Goal: Complete application form: Complete application form

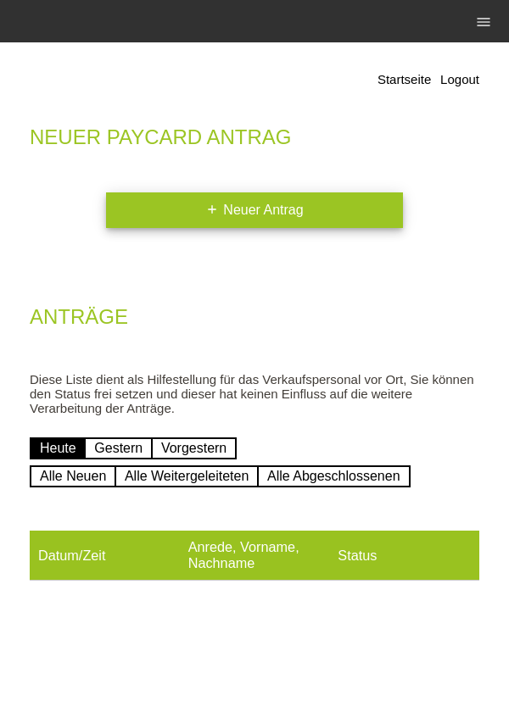
click at [186, 222] on link "add Neuer Antrag" at bounding box center [254, 210] width 297 height 36
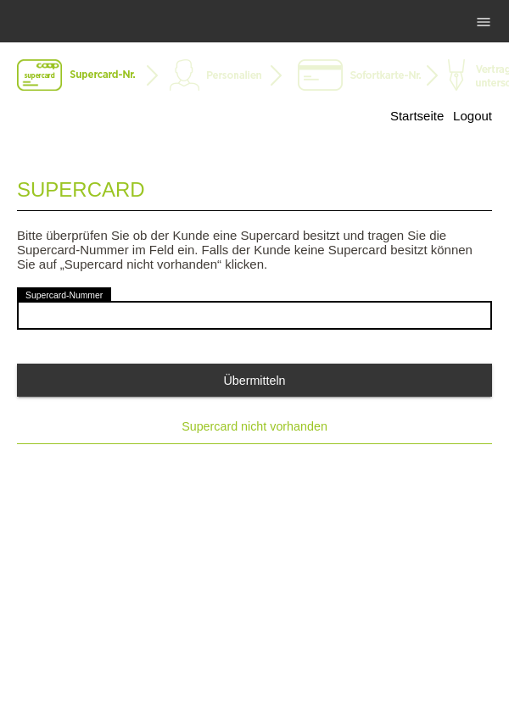
click at [224, 425] on span "Supercard nicht vorhanden" at bounding box center [254, 427] width 146 height 14
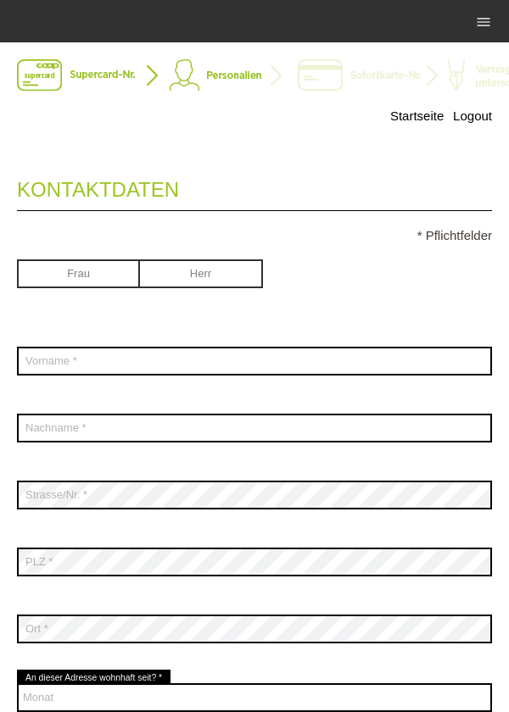
click at [185, 271] on input "radio" at bounding box center [201, 271] width 123 height 25
radio input "true"
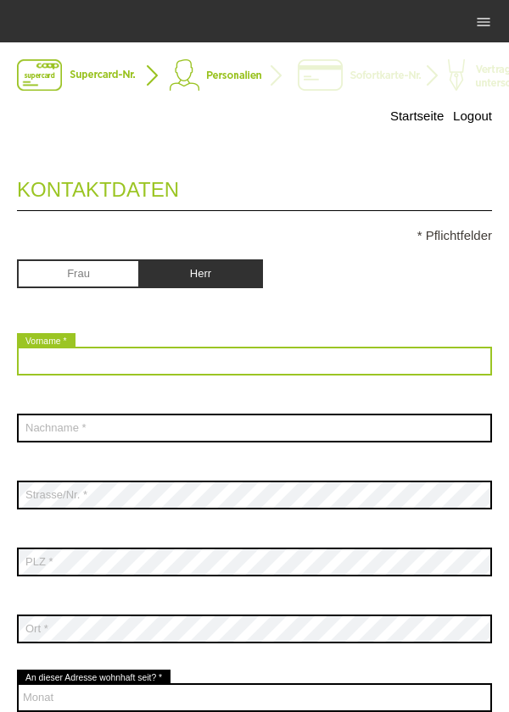
click at [296, 359] on input "text" at bounding box center [254, 361] width 475 height 29
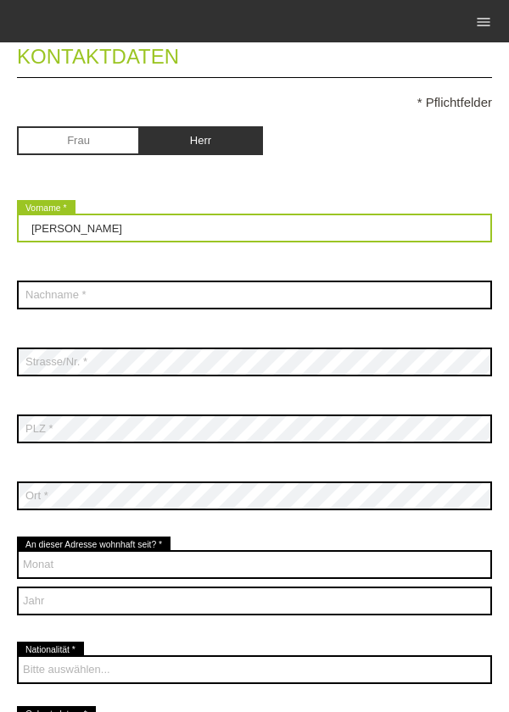
scroll to position [131, 0]
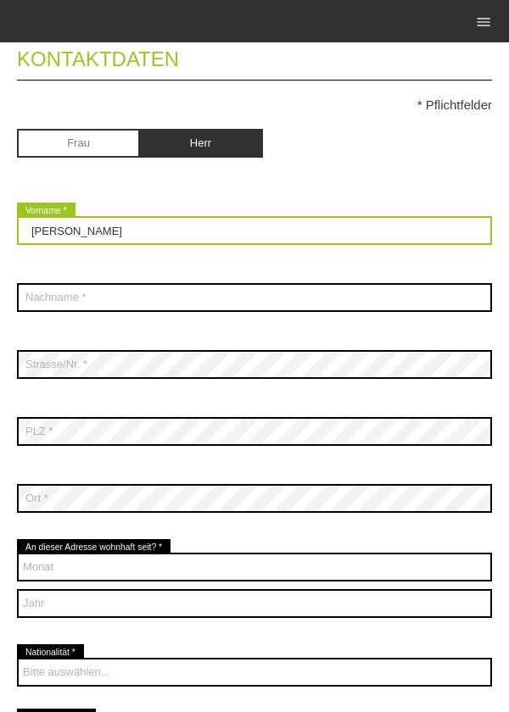
type input "Antonio"
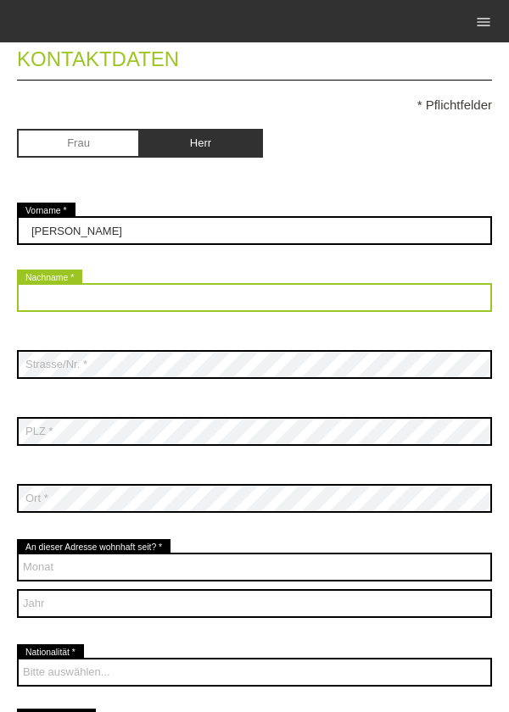
click at [296, 302] on input "text" at bounding box center [254, 297] width 475 height 29
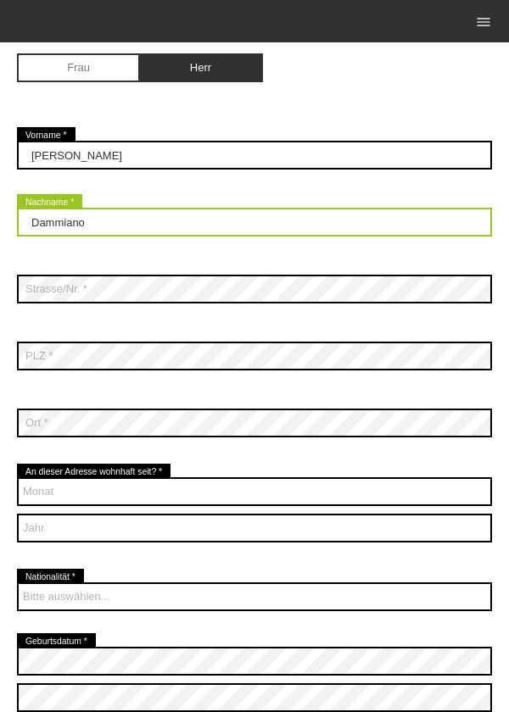
scroll to position [204, 0]
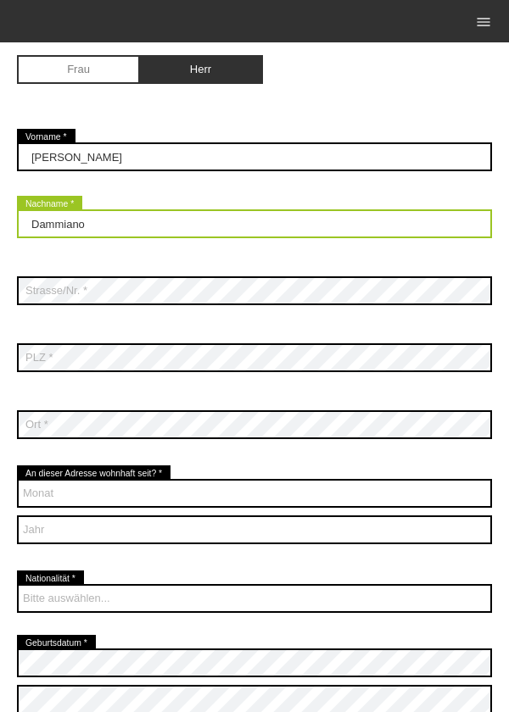
type input "Dammiano"
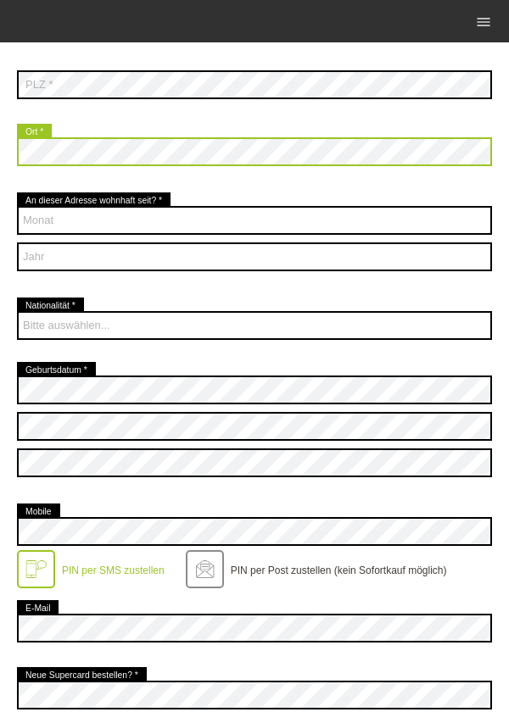
scroll to position [478, 0]
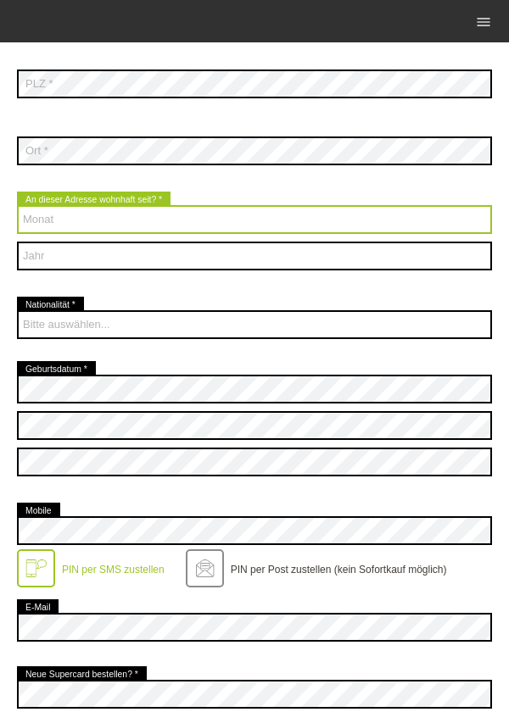
click at [381, 231] on select "Monat 01 02 03 04 05 06 07 08 09 10 11 12" at bounding box center [254, 219] width 475 height 29
select select "04"
click at [17, 207] on select "Monat 01 02 03 04 05 06 07 08 09 10 11 12" at bounding box center [254, 219] width 475 height 29
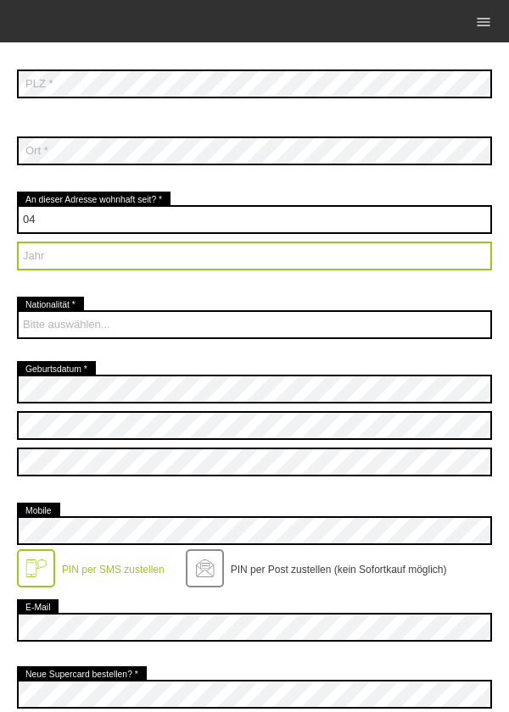
click at [40, 256] on select "Jahr 2025 2024 2023 2022 2021 2020 2019 2018 2017 2016" at bounding box center [254, 256] width 475 height 29
select select "2010"
click at [17, 243] on select "Jahr 2025 2024 2023 2022 2021 2020 2019 2018 2017 2016" at bounding box center [254, 256] width 475 height 29
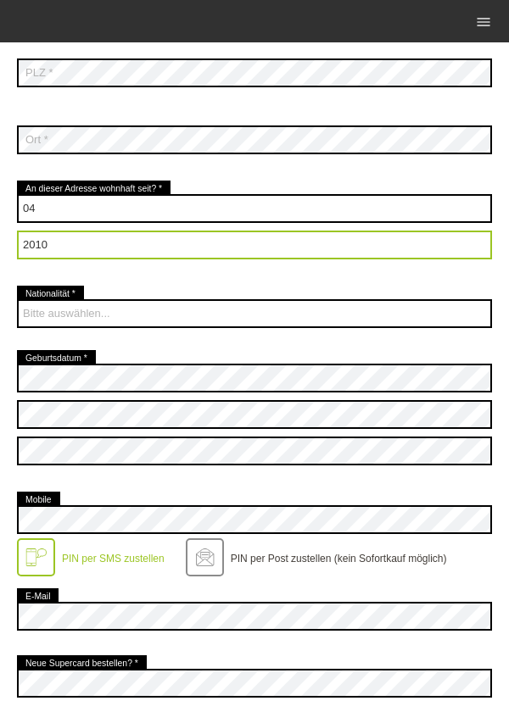
scroll to position [491, 0]
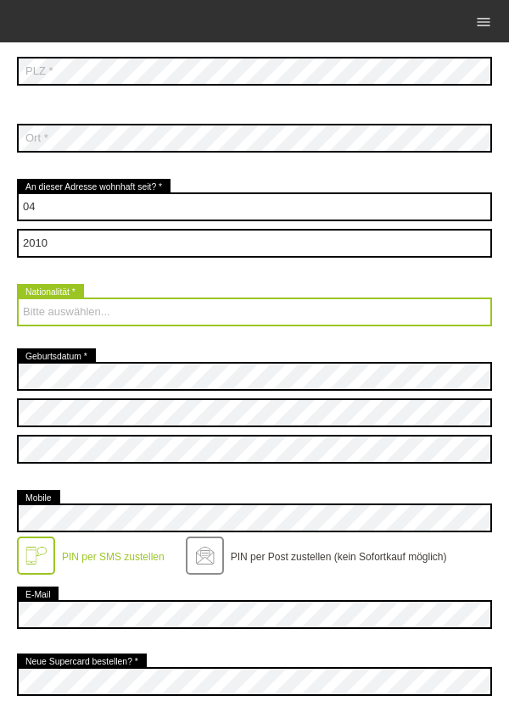
click at [387, 300] on select "Bitte auswählen... Schweiz Deutschland Liechtenstein Österreich ------------ Af…" at bounding box center [254, 311] width 475 height 29
select select "IT"
click at [17, 298] on select "Bitte auswählen... Schweiz Deutschland Liechtenstein Österreich ------------ Af…" at bounding box center [254, 311] width 475 height 29
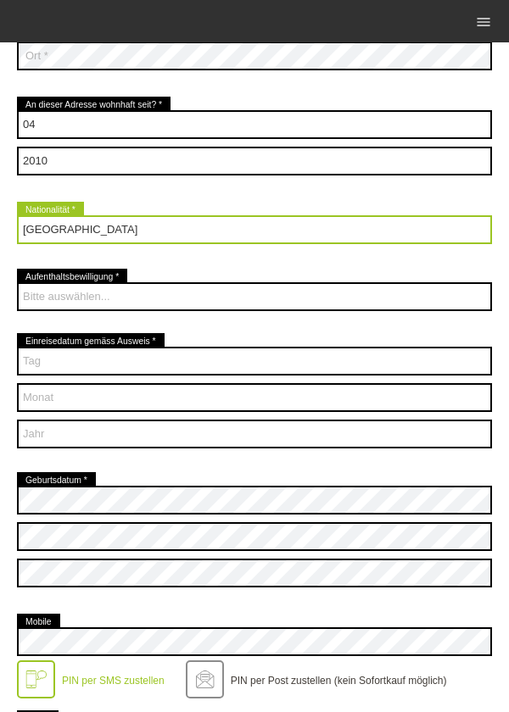
scroll to position [574, 0]
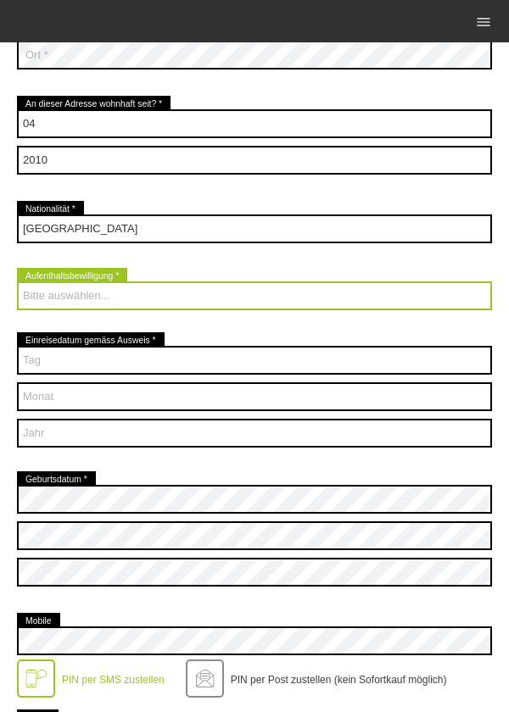
click at [370, 302] on select "Bitte auswählen... C B B - Flüchtlingsstatus Andere" at bounding box center [254, 295] width 475 height 29
select select "C"
click at [17, 282] on select "Bitte auswählen... C B B - Flüchtlingsstatus Andere" at bounding box center [254, 295] width 475 height 29
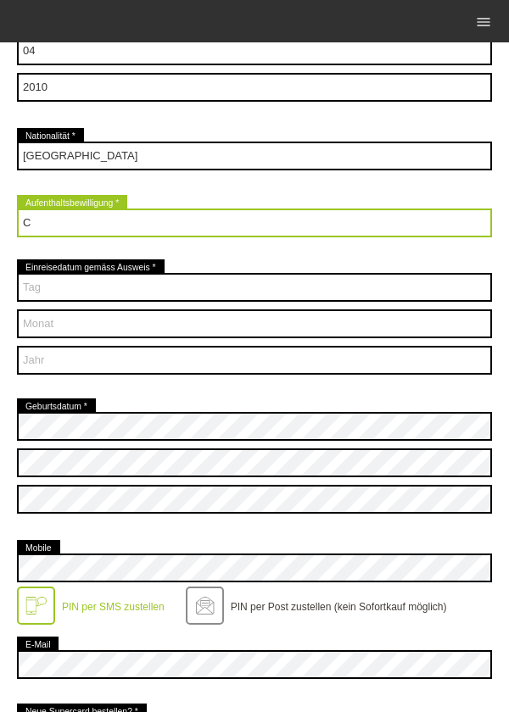
scroll to position [648, 0]
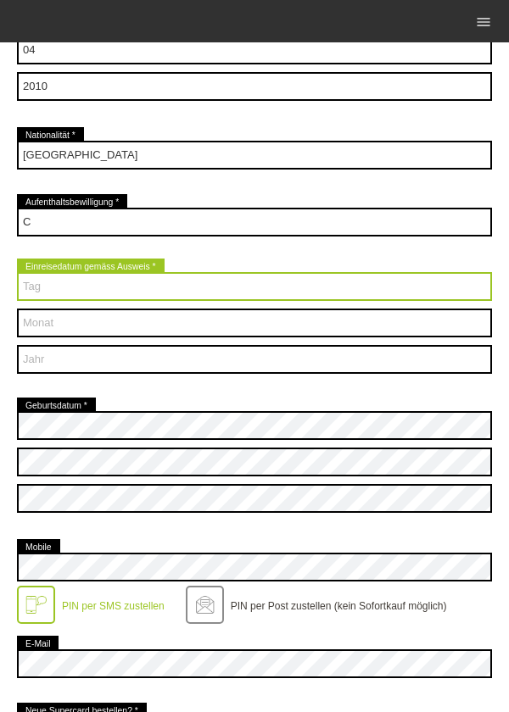
click at [379, 280] on select "Tag 01 02 03 04 05 06 07 08 09 10 11 12 13 14 15 16 17" at bounding box center [254, 286] width 475 height 29
select select "04"
click at [17, 273] on select "Tag 01 02 03 04 05 06 07 08 09 10 11 12 13 14 15 16 17" at bounding box center [254, 286] width 475 height 29
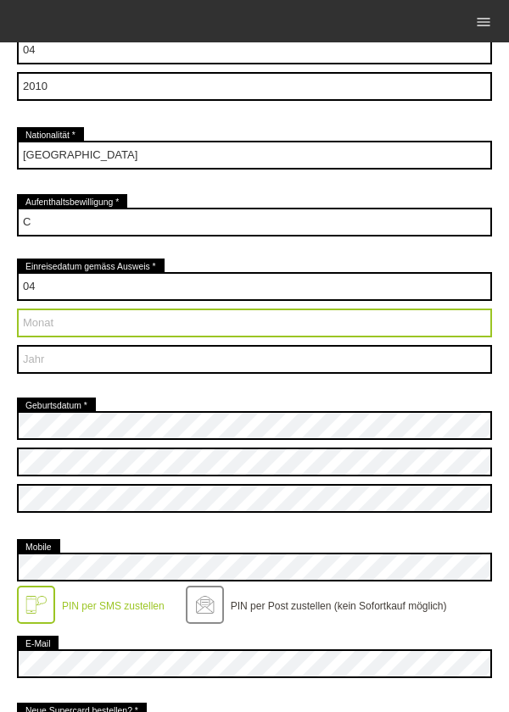
click at [327, 329] on select "Monat 01 02 03 04 05 06 07 08 09 10 11 12" at bounding box center [254, 323] width 475 height 29
select select "09"
click at [17, 309] on select "Monat 01 02 03 04 05 06 07 08 09 10 11 12" at bounding box center [254, 323] width 475 height 29
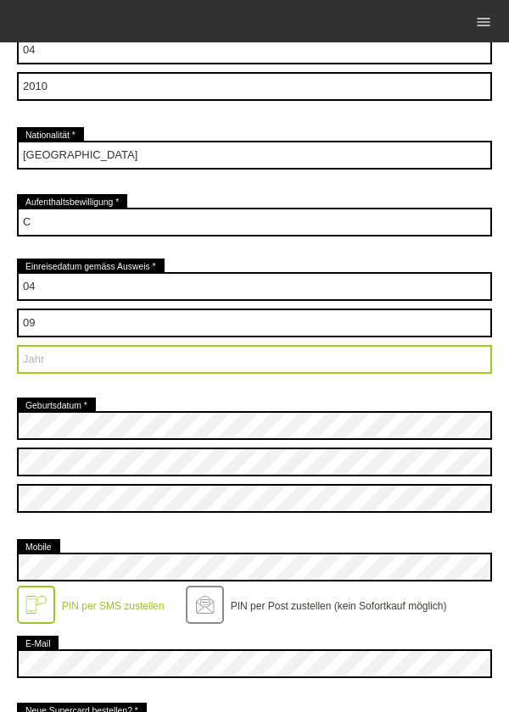
click at [326, 362] on select "Jahr 2025 2024 2023 2022 2021 2020 2019 2018 2017 2016" at bounding box center [254, 359] width 475 height 29
select select "1968"
click at [17, 346] on select "Jahr 2025 2024 2023 2022 2021 2020 2019 2018 2017 2016" at bounding box center [254, 359] width 475 height 29
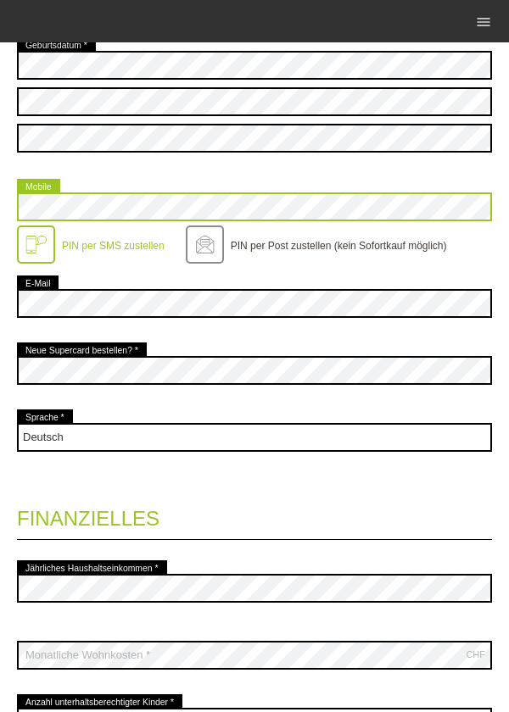
scroll to position [1003, 0]
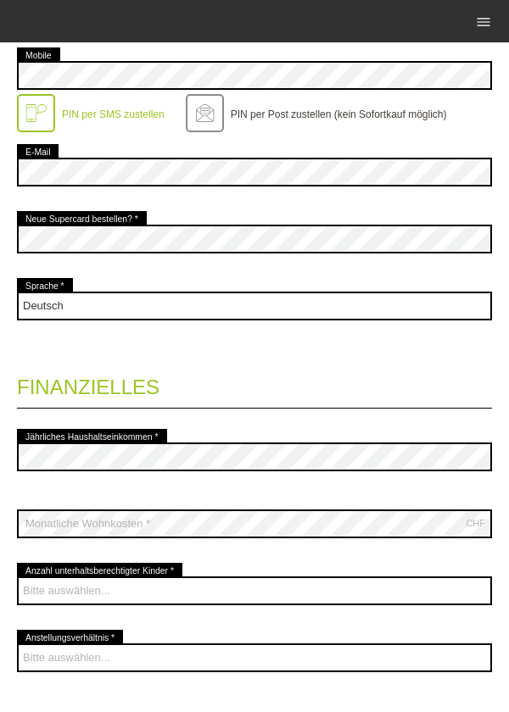
click at [114, 353] on div at bounding box center [254, 348] width 475 height 13
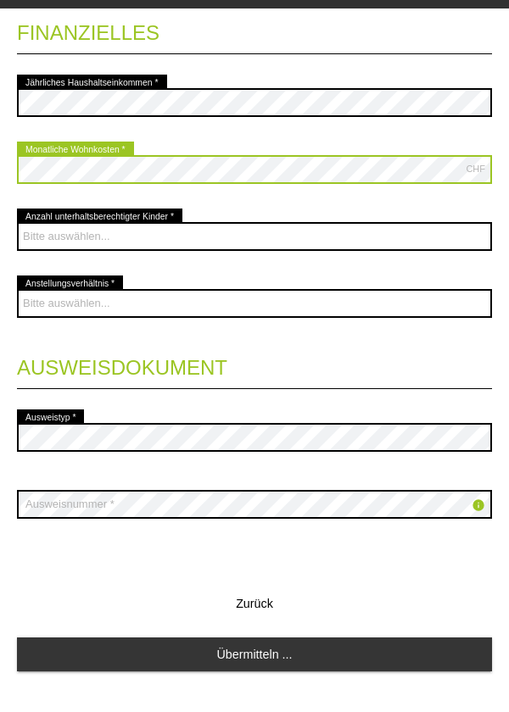
scroll to position [1461, 0]
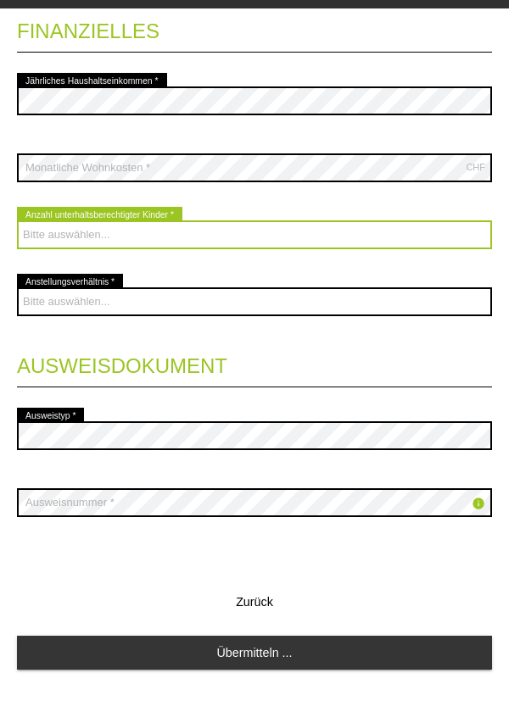
click at [326, 264] on select "Bitte auswählen... 0 1 2 3 4 5 6 7 8 9" at bounding box center [254, 268] width 475 height 29
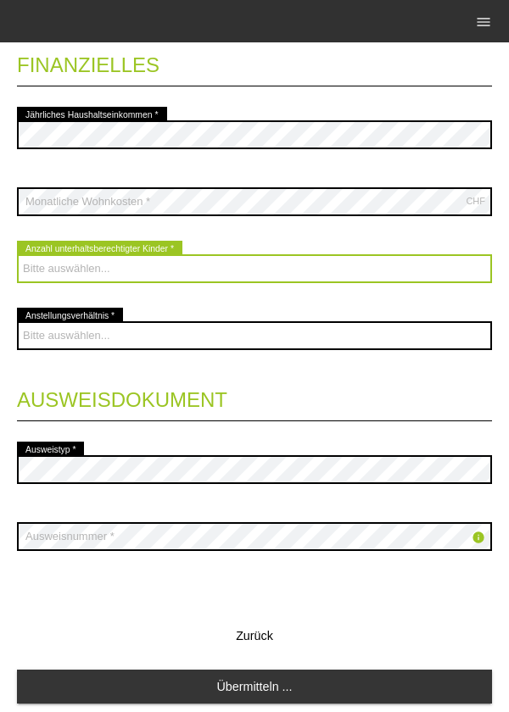
select select "0"
click at [17, 256] on select "Bitte auswählen... 0 1 2 3 4 5 6 7 8 9" at bounding box center [254, 268] width 475 height 29
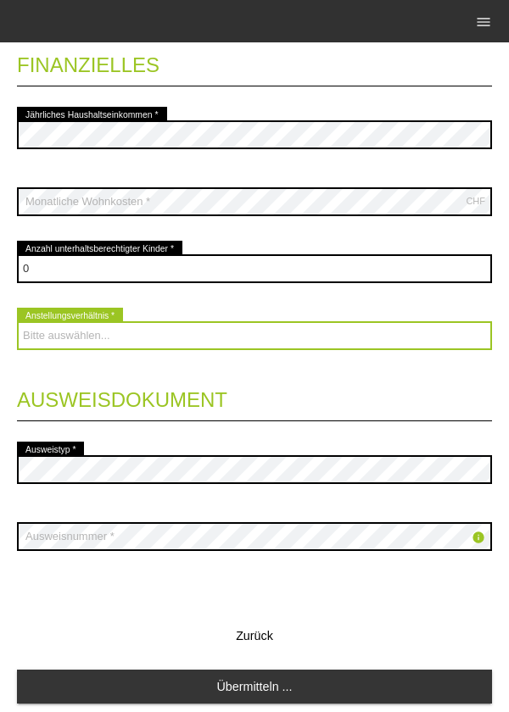
click at [290, 326] on select "Bitte auswählen... Unbefristet Befristet Lehrling/Student Pensioniert Nicht arb…" at bounding box center [254, 335] width 475 height 29
select select "UNLIMITED"
click at [17, 323] on select "Bitte auswählen... Unbefristet Befristet Lehrling/Student Pensioniert Nicht arb…" at bounding box center [254, 335] width 475 height 29
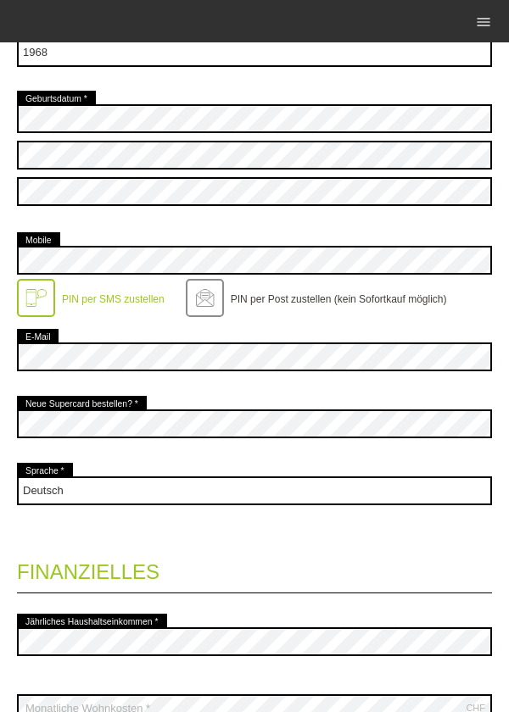
scroll to position [1522, 0]
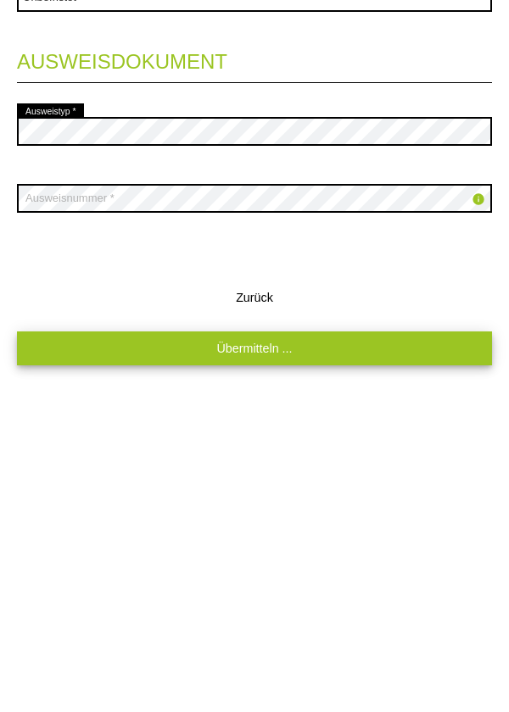
click at [339, 634] on link "Übermitteln ..." at bounding box center [254, 629] width 475 height 33
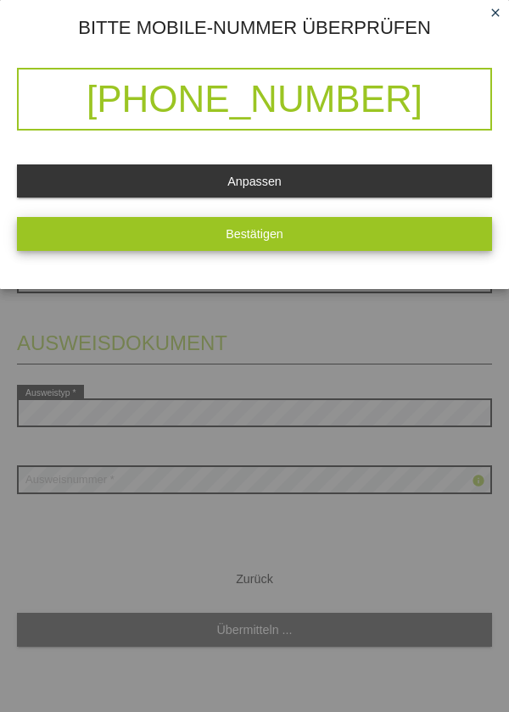
click at [386, 238] on button "Bestätigen" at bounding box center [254, 233] width 475 height 33
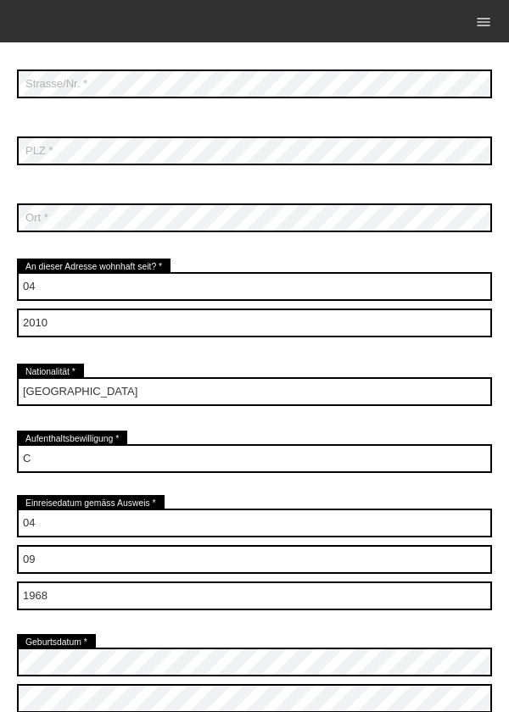
scroll to position [0, 0]
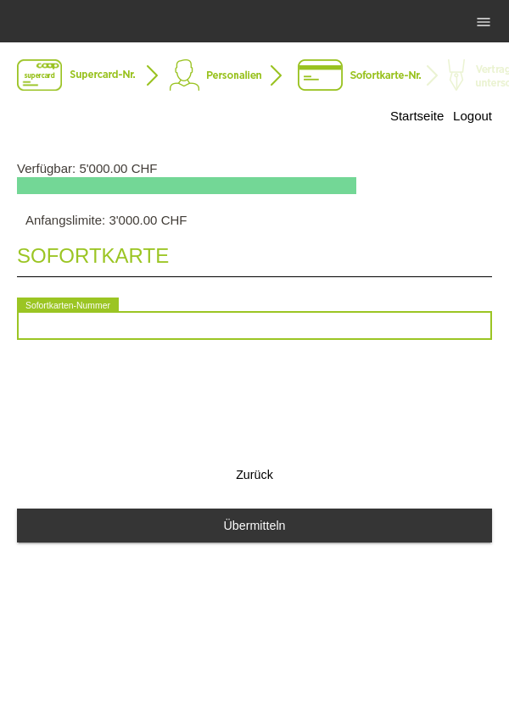
click at [343, 327] on input "text" at bounding box center [254, 325] width 475 height 29
type input "2090901473148"
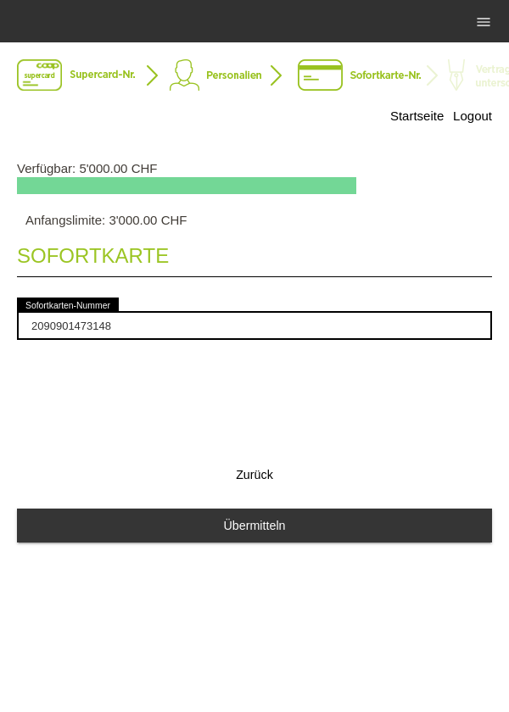
click at [125, 392] on div "Sofortkarte 2090901473148 error Sofortkarten-Nummer Zurück Übermitteln" at bounding box center [254, 395] width 475 height 336
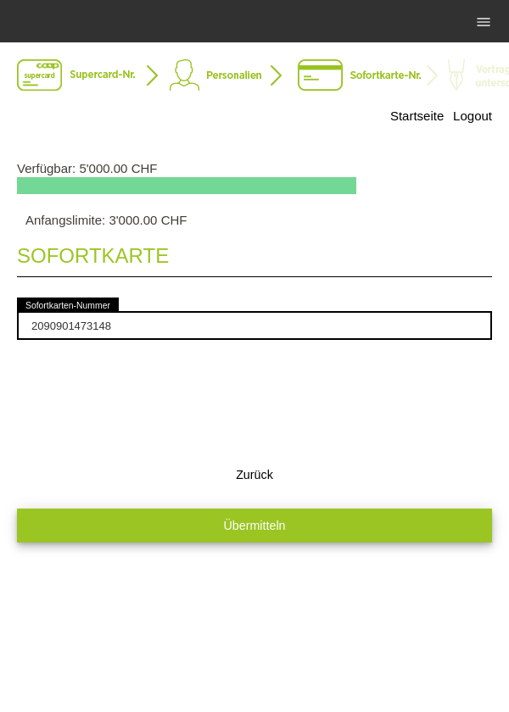
click at [177, 526] on button "Übermitteln" at bounding box center [254, 525] width 475 height 33
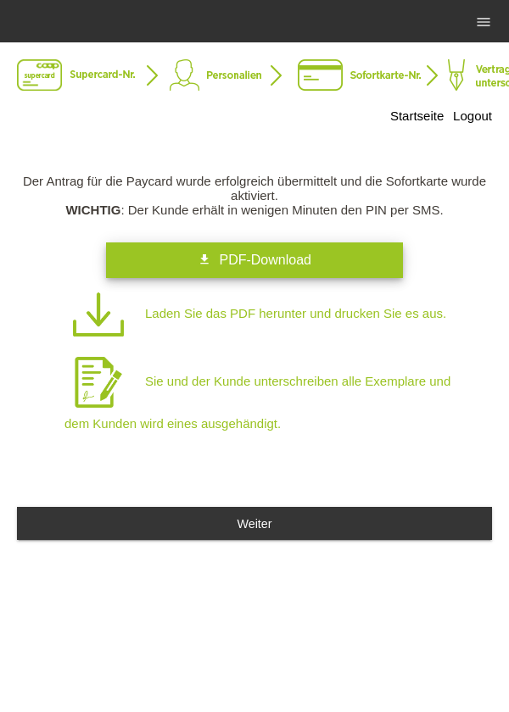
click at [320, 252] on link "get_app PDF-Download" at bounding box center [254, 260] width 297 height 36
click at [318, 259] on link "get_app PDF-Download" at bounding box center [254, 260] width 297 height 36
